Goal: Task Accomplishment & Management: Manage account settings

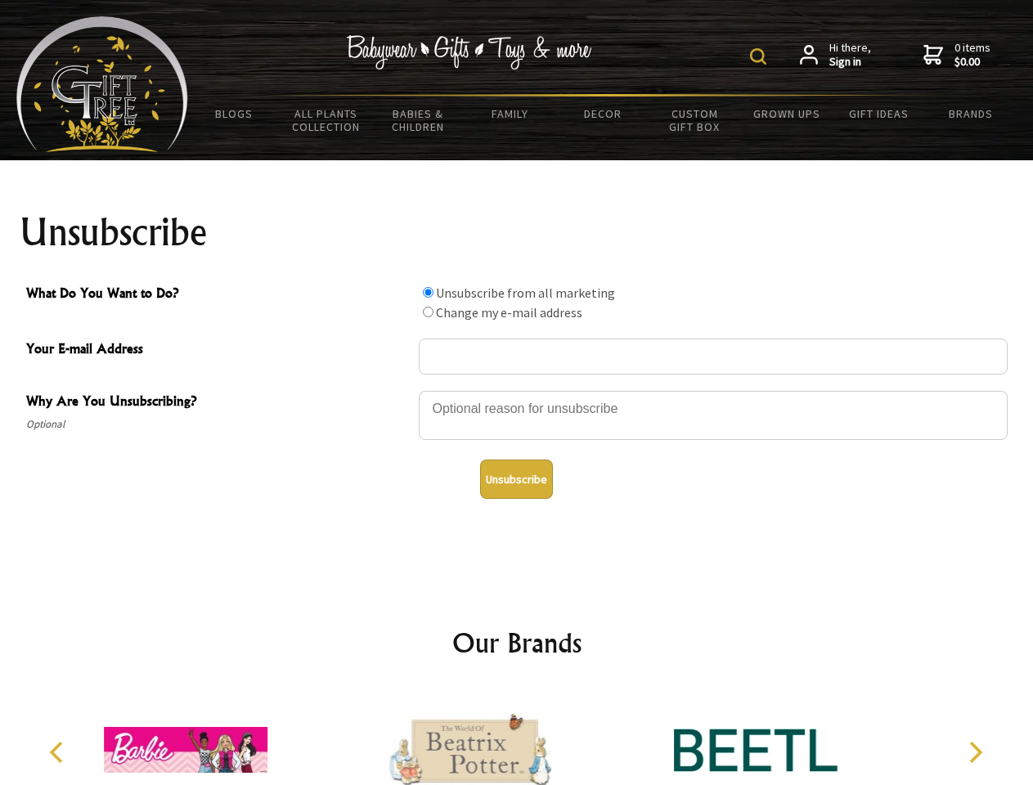
click at [761, 56] on img at bounding box center [758, 56] width 16 height 16
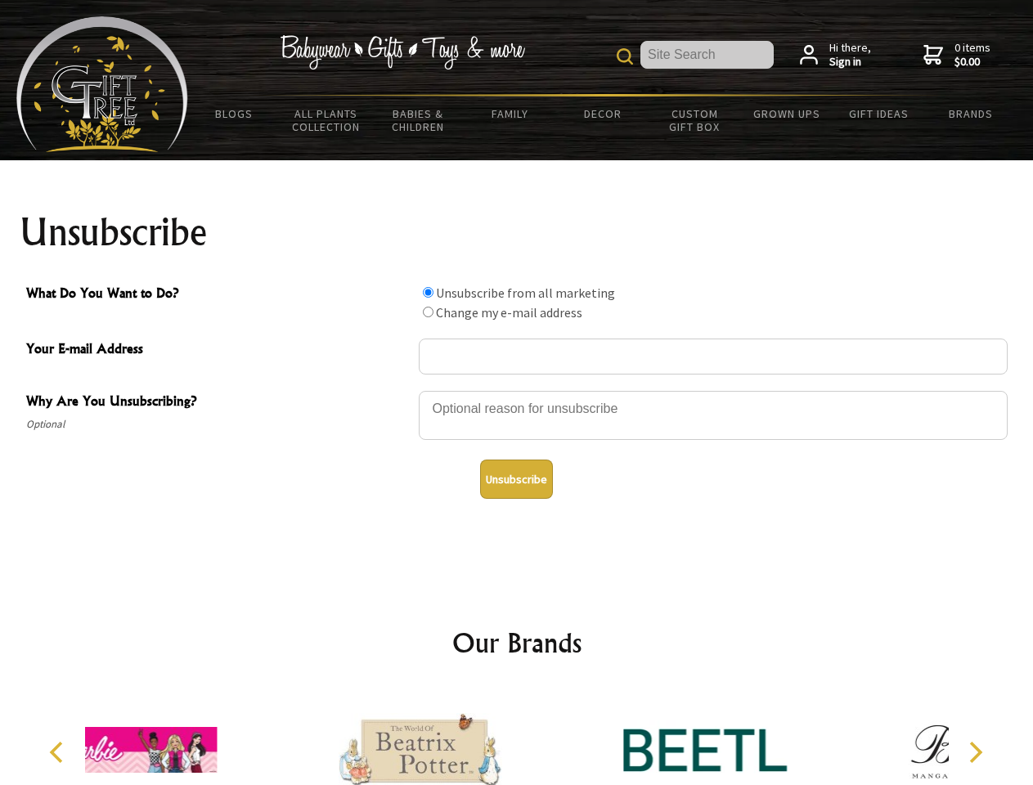
click at [517, 390] on div at bounding box center [713, 417] width 589 height 57
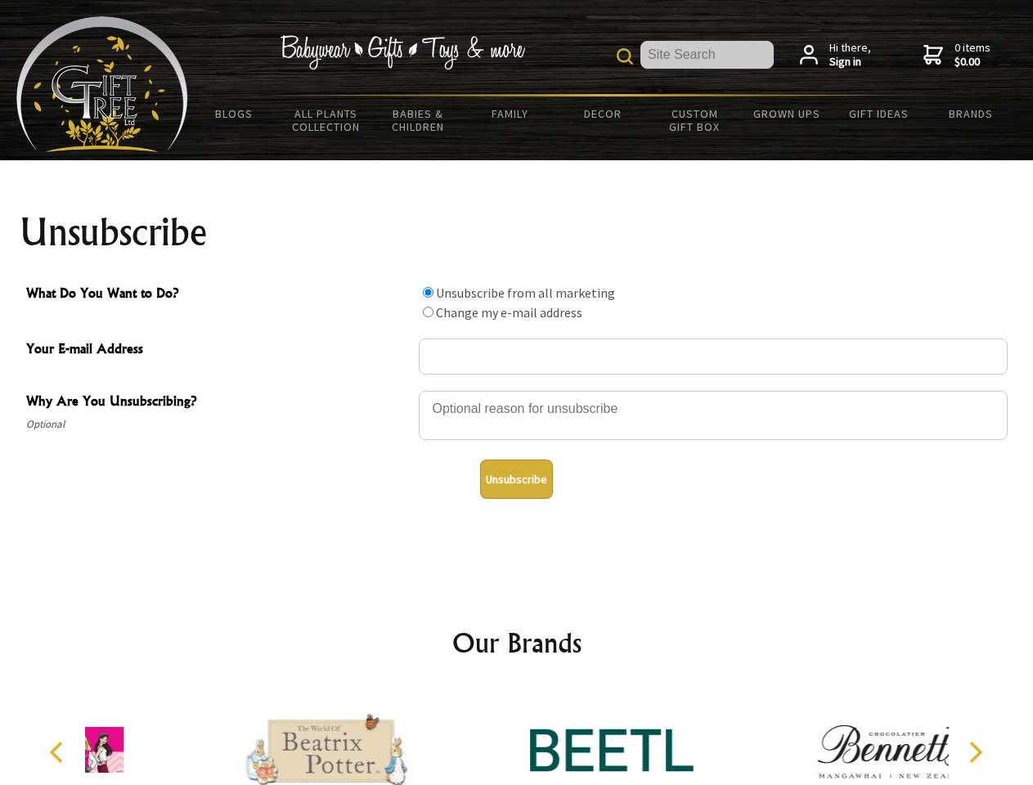
click at [428, 292] on input "What Do You Want to Do?" at bounding box center [428, 292] width 11 height 11
click at [428, 312] on input "What Do You Want to Do?" at bounding box center [428, 312] width 11 height 11
radio input "true"
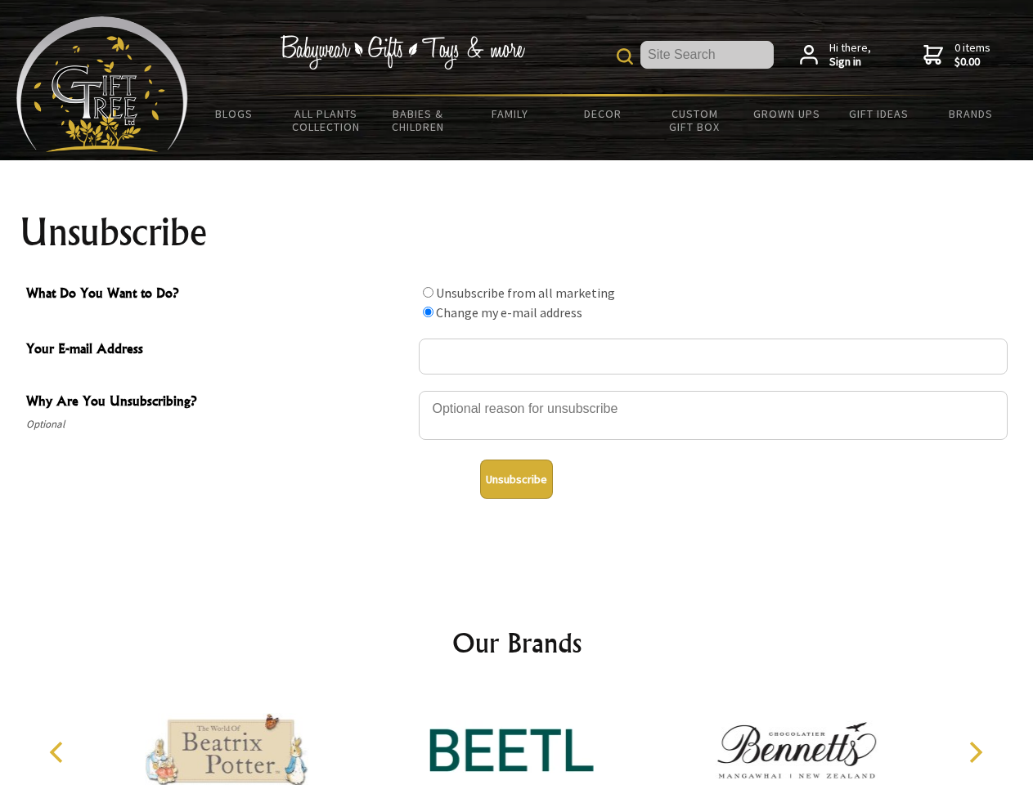
click at [516, 479] on button "Unsubscribe" at bounding box center [516, 479] width 73 height 39
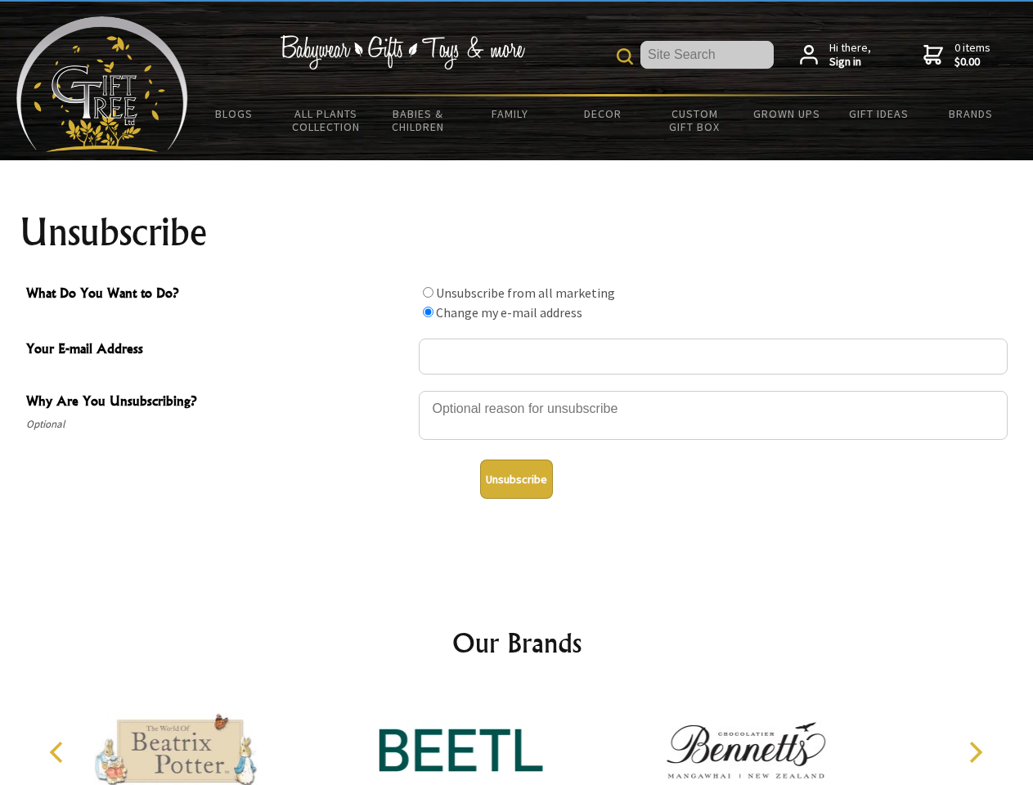
click at [59, 753] on icon "Previous" at bounding box center [57, 752] width 21 height 21
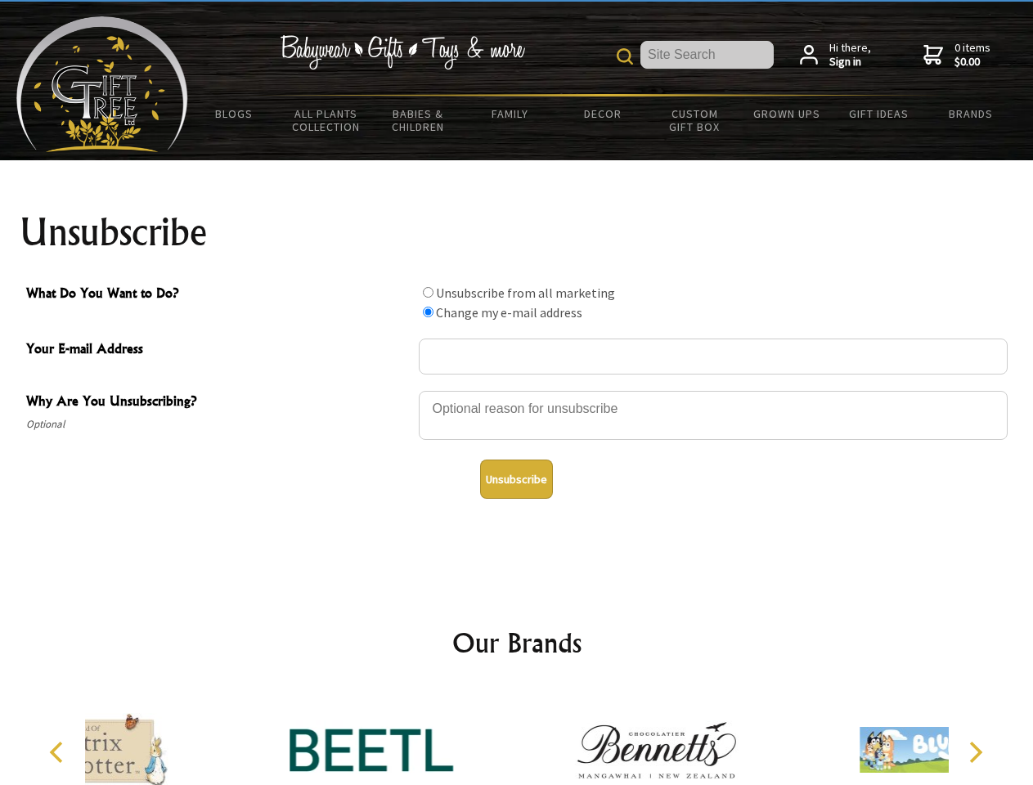
click at [975, 753] on icon "Next" at bounding box center [974, 752] width 21 height 21
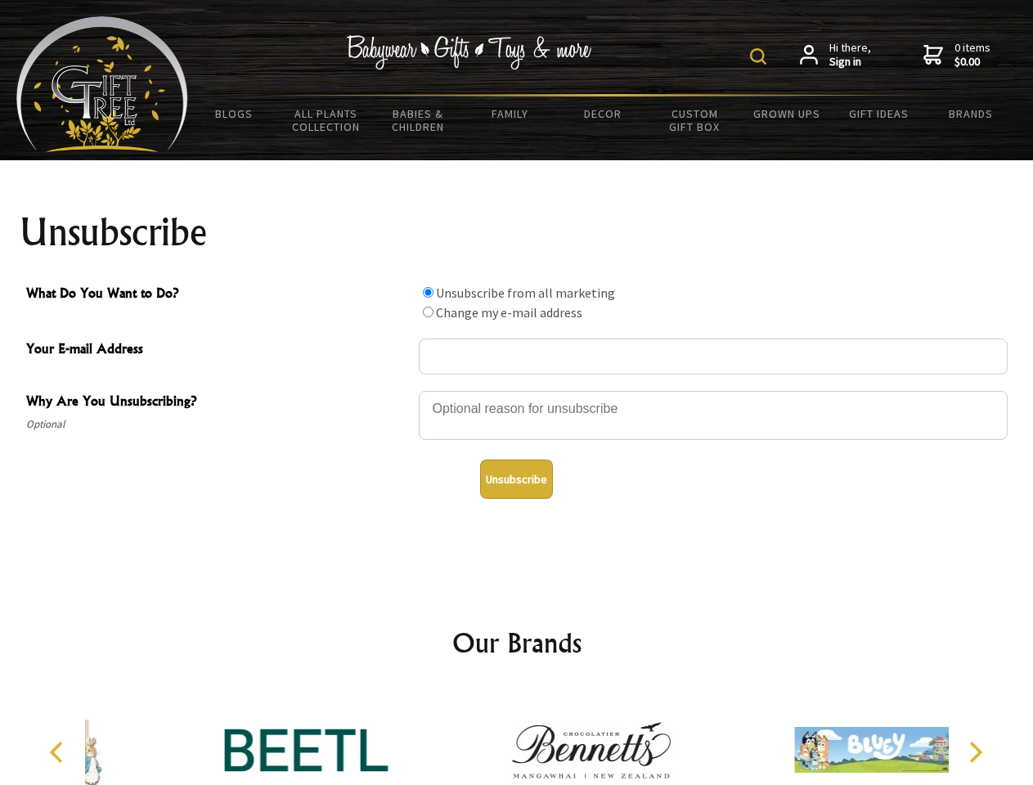
click at [761, 56] on img at bounding box center [758, 56] width 16 height 16
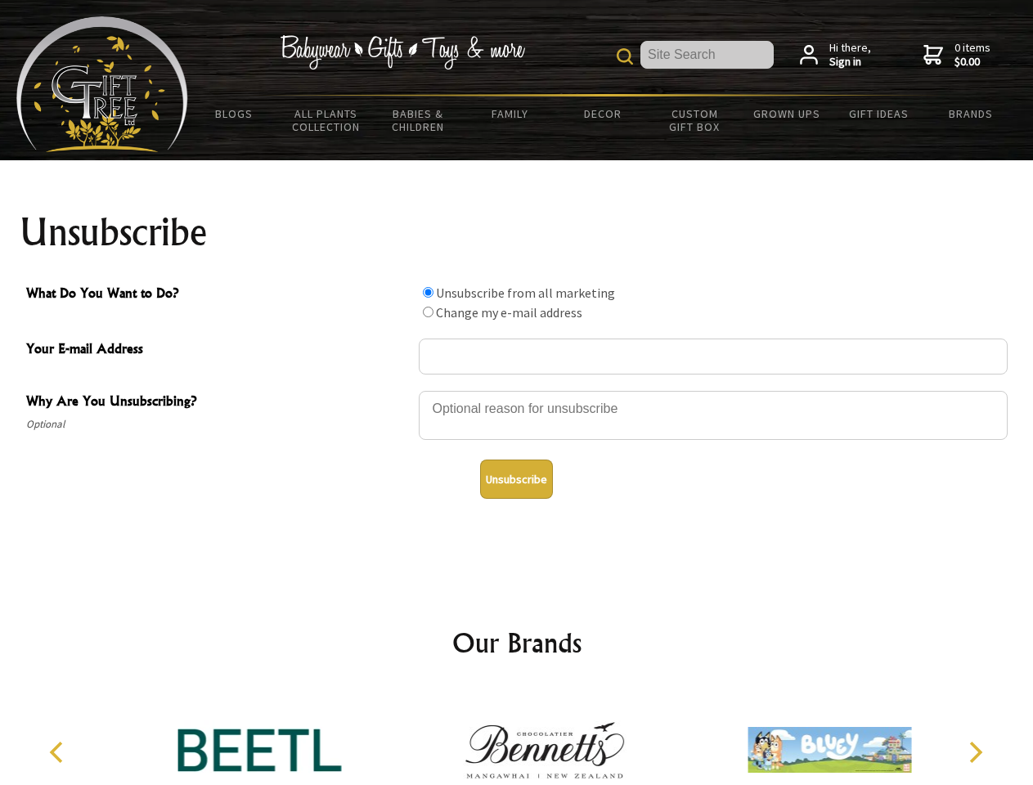
click at [517, 390] on div at bounding box center [713, 417] width 589 height 57
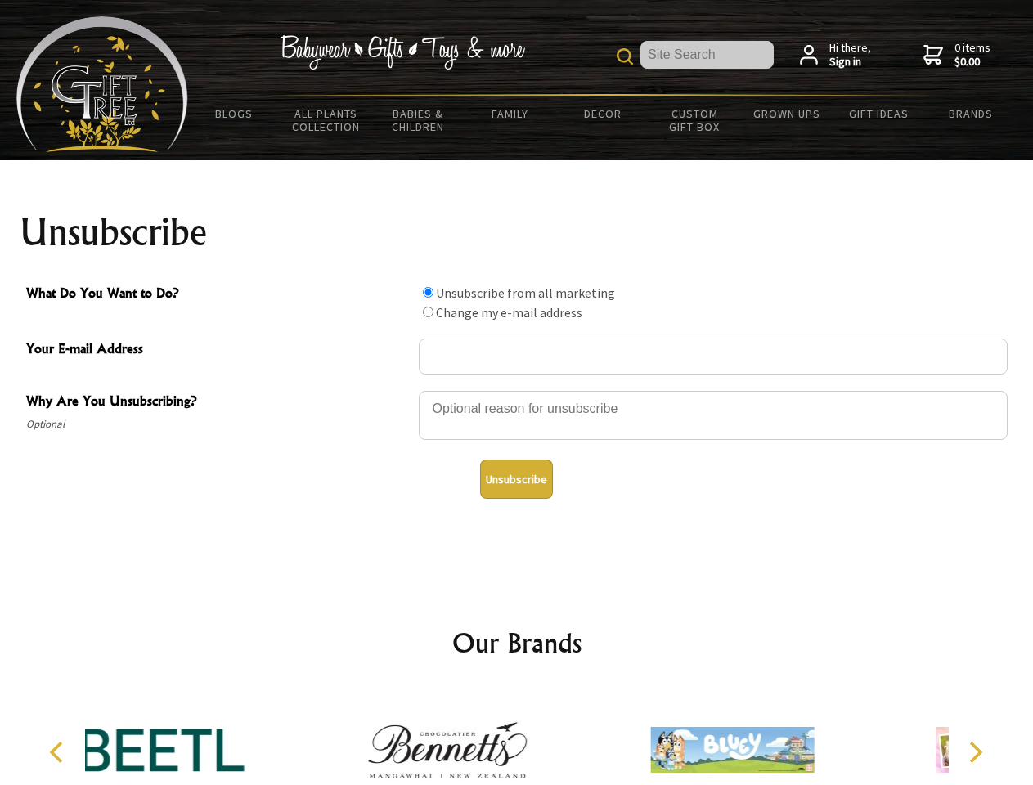
click at [428, 292] on input "What Do You Want to Do?" at bounding box center [428, 292] width 11 height 11
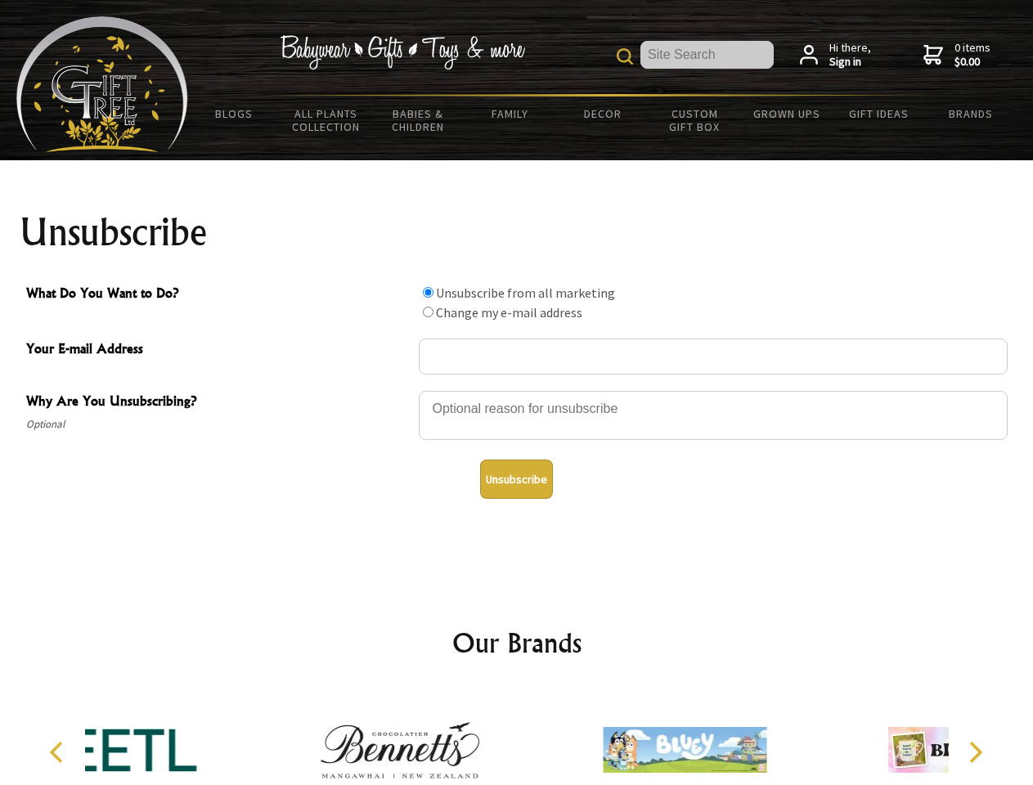
click at [428, 312] on input "What Do You Want to Do?" at bounding box center [428, 312] width 11 height 11
radio input "true"
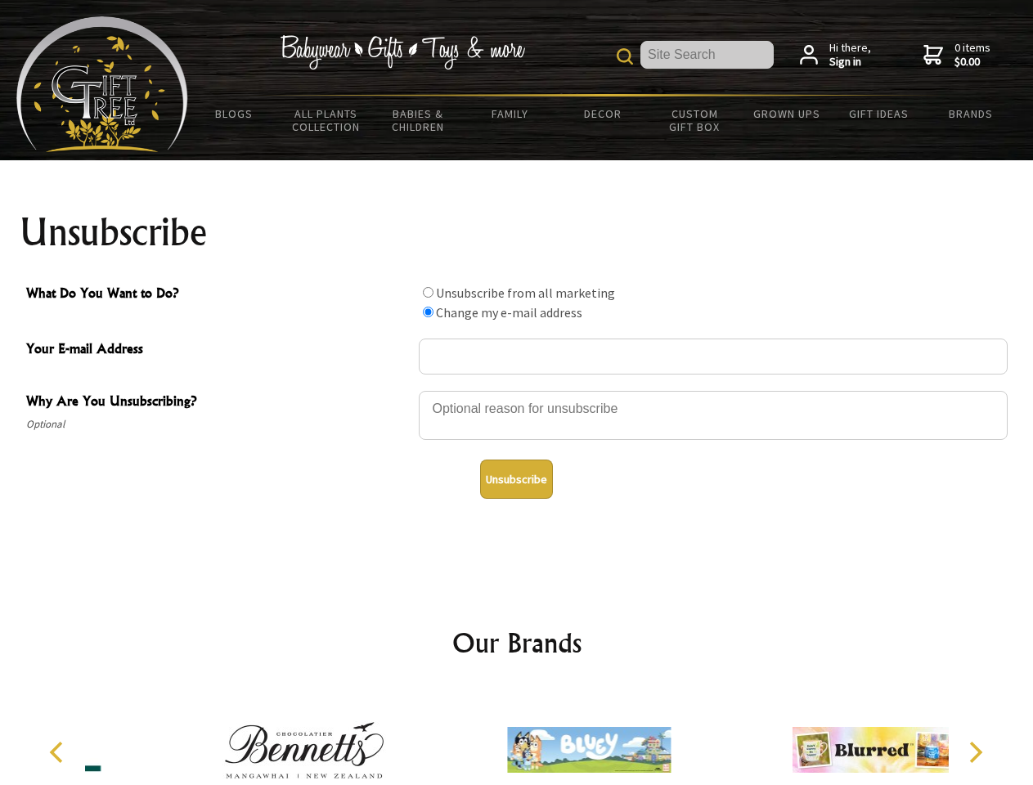
click at [516, 479] on button "Unsubscribe" at bounding box center [516, 479] width 73 height 39
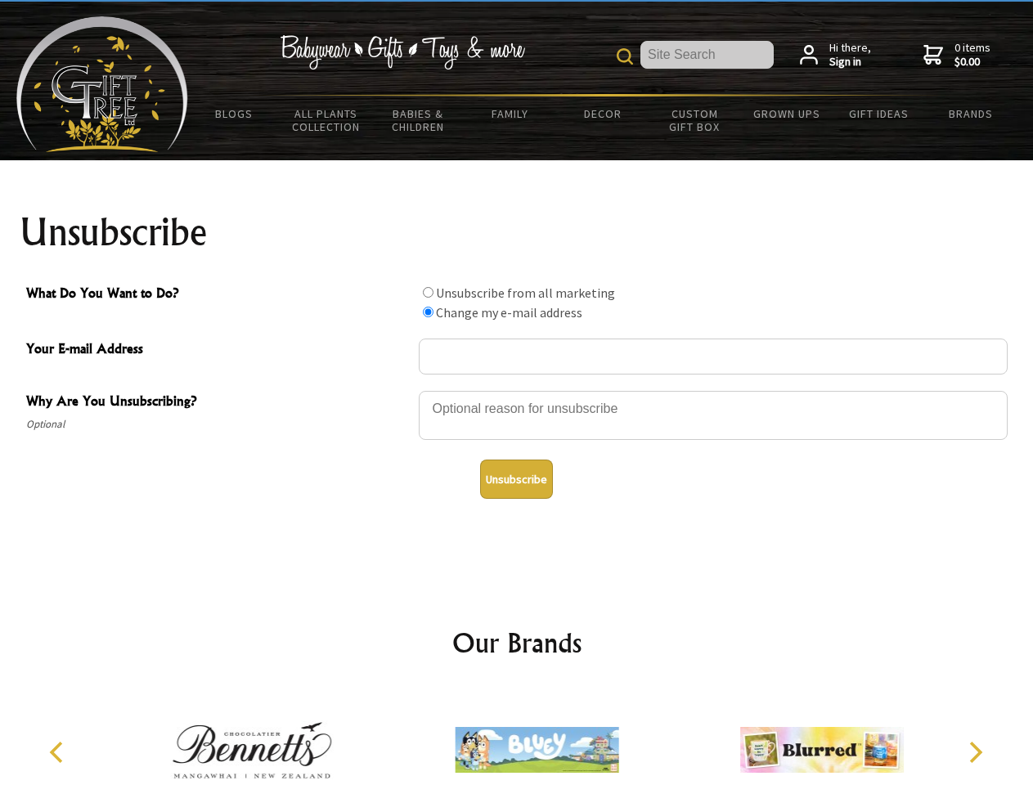
click at [517, 737] on img at bounding box center [537, 750] width 164 height 123
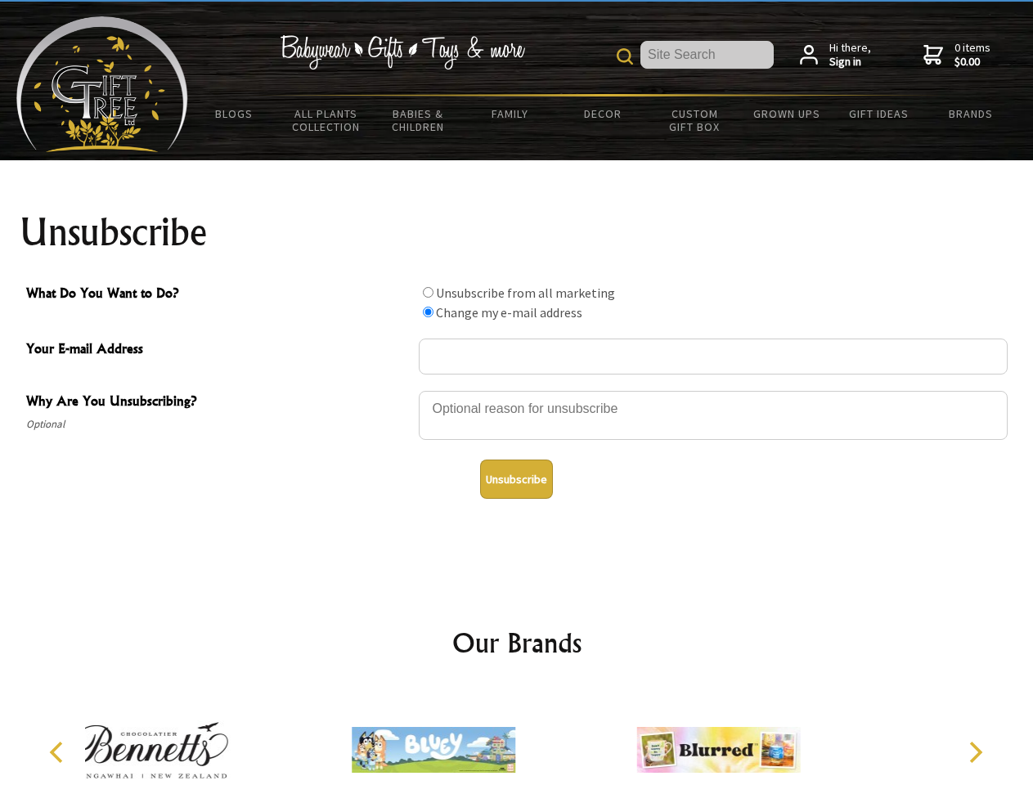
click at [59, 753] on icon "Previous" at bounding box center [57, 752] width 21 height 21
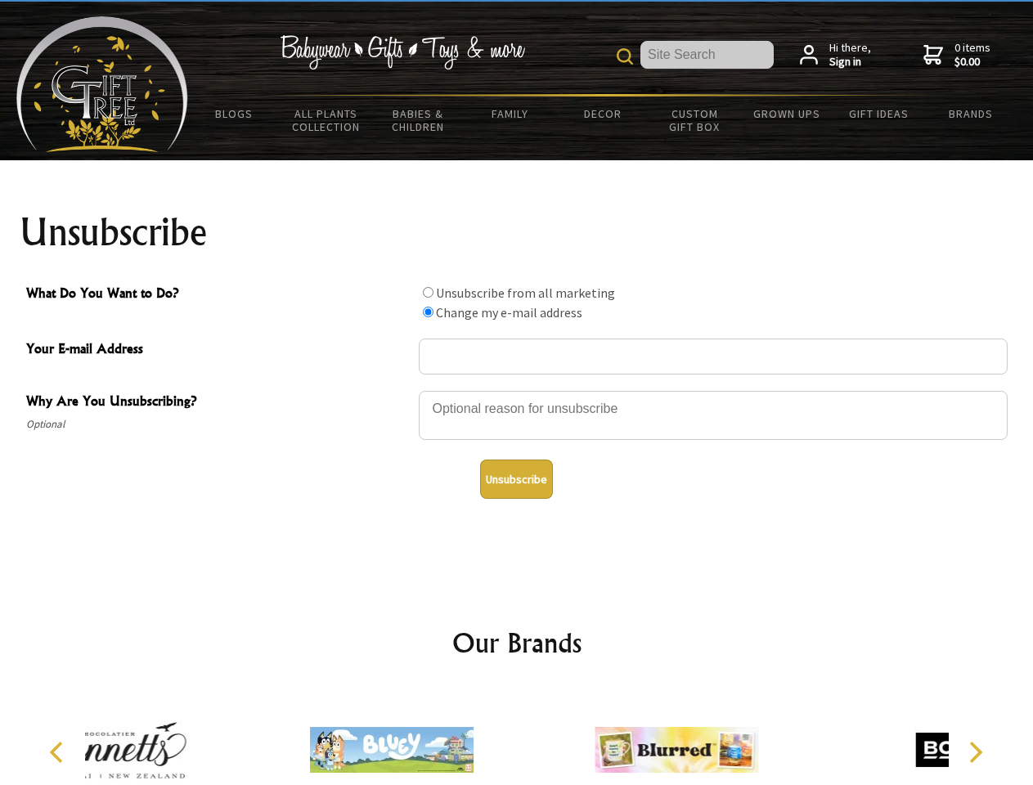
click at [975, 753] on icon "Next" at bounding box center [974, 752] width 21 height 21
